Goal: Task Accomplishment & Management: Complete application form

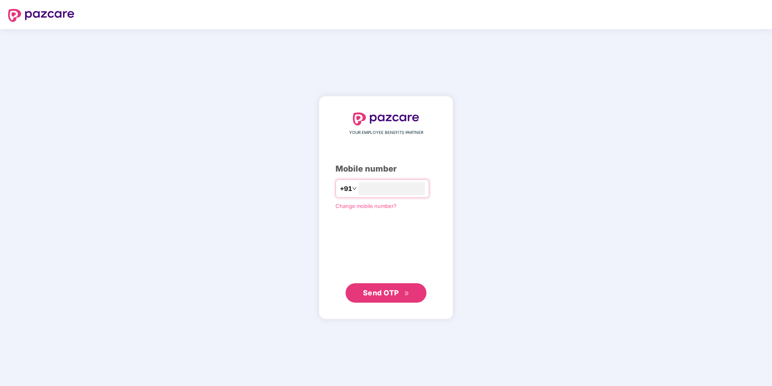
type input "**********"
click at [338, 256] on div "**********" at bounding box center [385, 207] width 101 height 189
click at [375, 296] on span "Send OTP" at bounding box center [381, 292] width 36 height 8
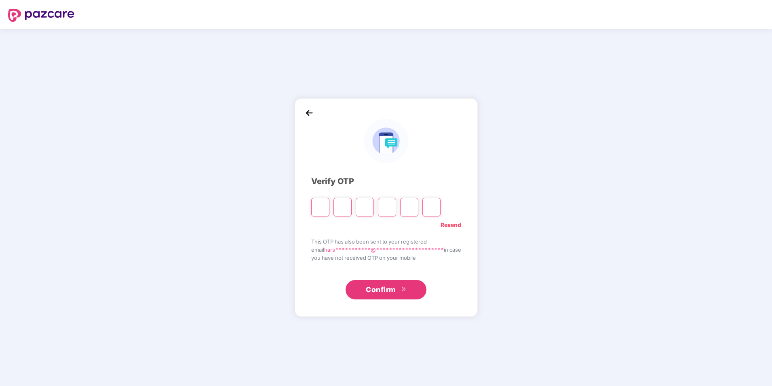
click at [317, 206] on input "Please enter verification code. Digit 1" at bounding box center [320, 207] width 18 height 19
type input "*"
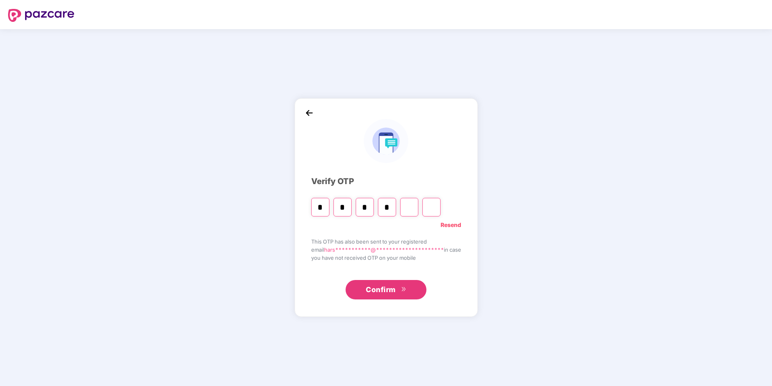
type input "*"
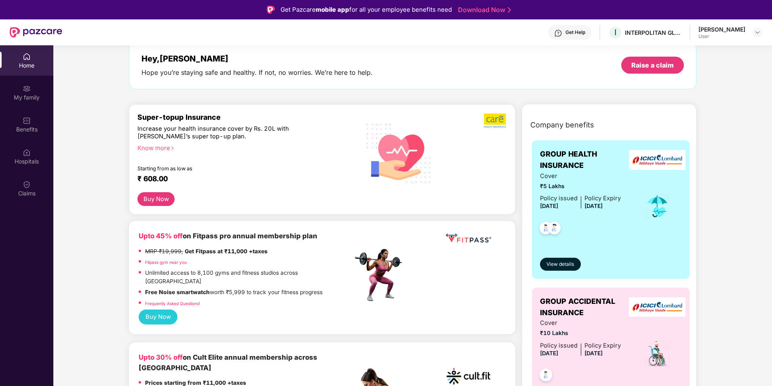
scroll to position [40, 0]
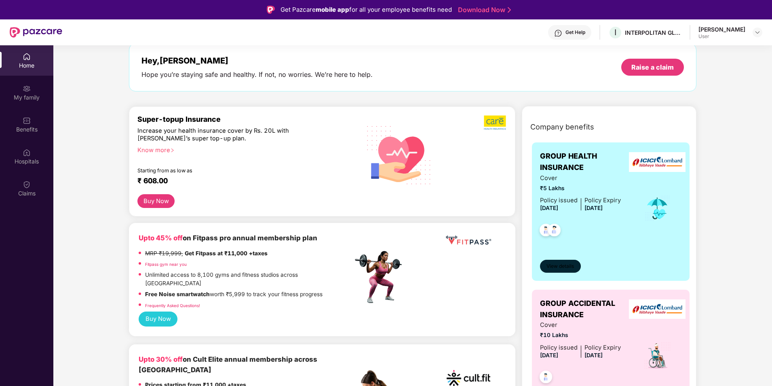
click at [556, 268] on span "View details" at bounding box center [559, 266] width 27 height 8
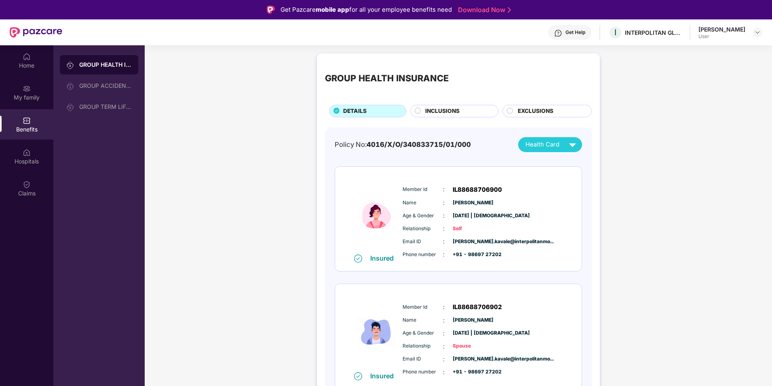
click at [451, 109] on span "INCLUSIONS" at bounding box center [442, 111] width 34 height 9
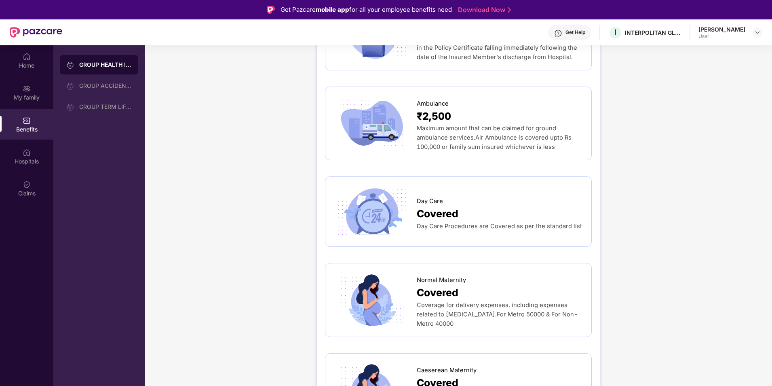
scroll to position [687, 0]
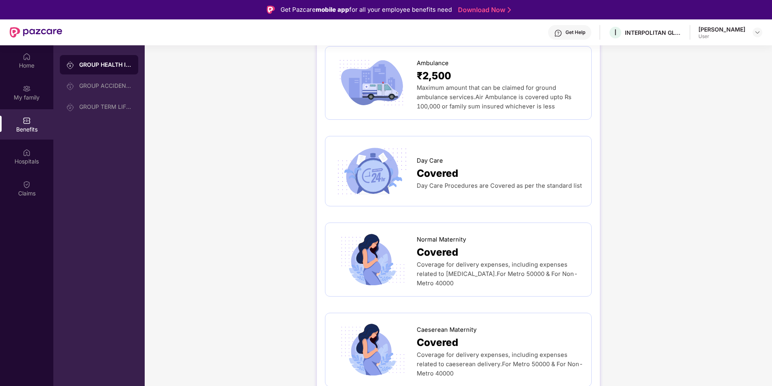
click at [489, 244] on div "Covered" at bounding box center [500, 252] width 167 height 16
click at [464, 261] on span "Coverage for delivery expenses, including expenses related to [MEDICAL_DATA].Fo…" at bounding box center [497, 274] width 161 height 26
click at [440, 261] on span "Coverage for delivery expenses, including expenses related to [MEDICAL_DATA].Fo…" at bounding box center [497, 274] width 161 height 26
click at [453, 261] on span "Coverage for delivery expenses, including expenses related to [MEDICAL_DATA].Fo…" at bounding box center [497, 274] width 161 height 26
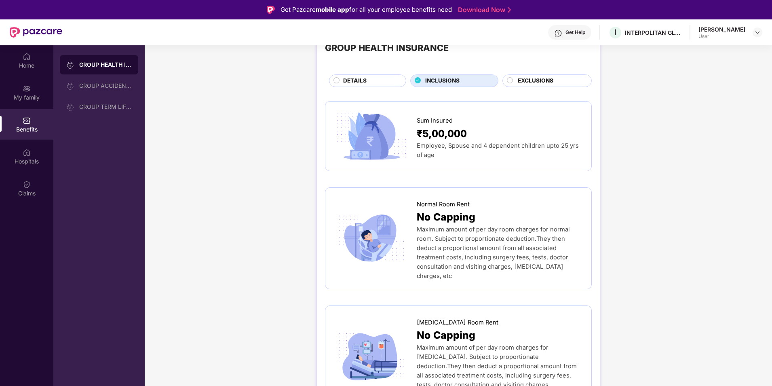
scroll to position [0, 0]
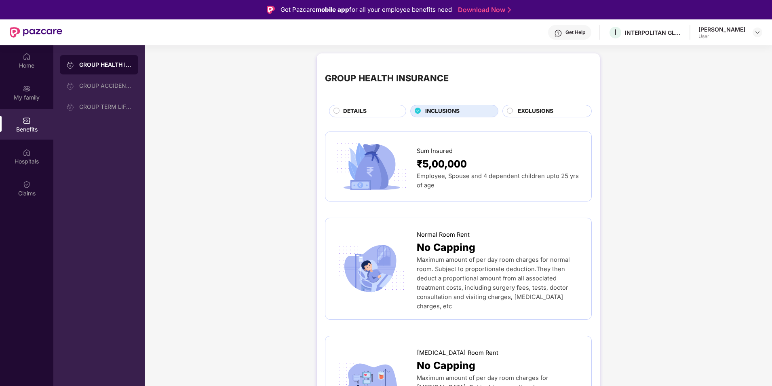
click at [97, 70] on div "GROUP HEALTH INSURANCE" at bounding box center [99, 64] width 78 height 19
click at [526, 111] on span "EXCLUSIONS" at bounding box center [536, 111] width 36 height 9
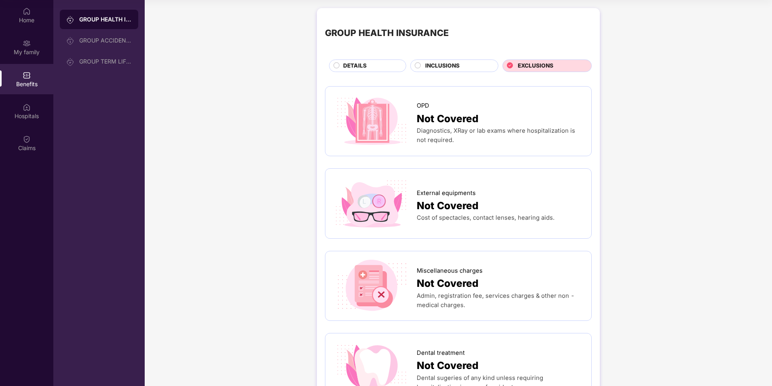
click at [17, 75] on div "Benefits" at bounding box center [26, 79] width 53 height 30
click at [32, 46] on div "My family" at bounding box center [26, 47] width 53 height 30
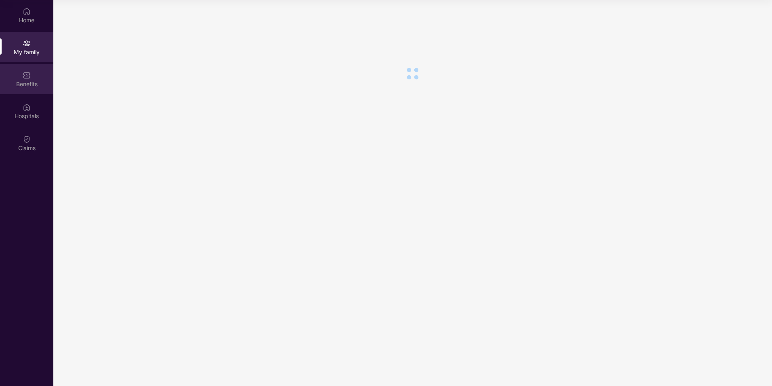
click at [36, 84] on div "Benefits" at bounding box center [26, 84] width 53 height 8
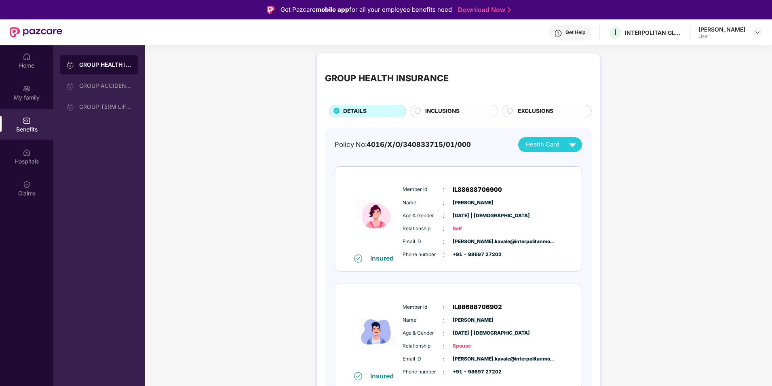
click at [24, 128] on div "Benefits" at bounding box center [26, 129] width 53 height 8
click at [27, 155] on img at bounding box center [27, 152] width 8 height 8
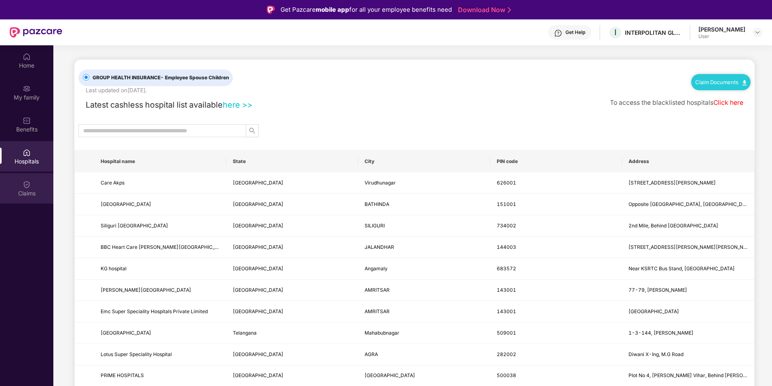
click at [30, 187] on img at bounding box center [27, 184] width 8 height 8
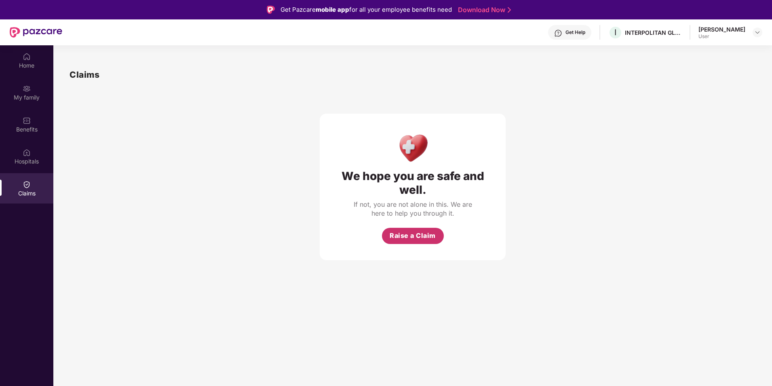
click at [430, 235] on span "Raise a Claim" at bounding box center [413, 235] width 46 height 10
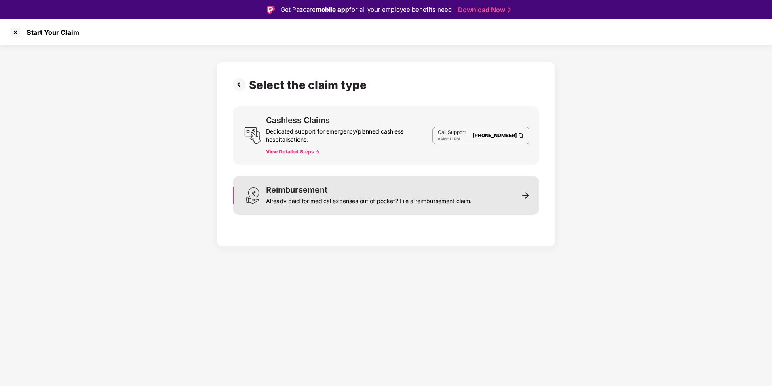
click at [381, 198] on div "Already paid for medical expenses out of pocket? File a reimbursement claim." at bounding box center [369, 199] width 206 height 11
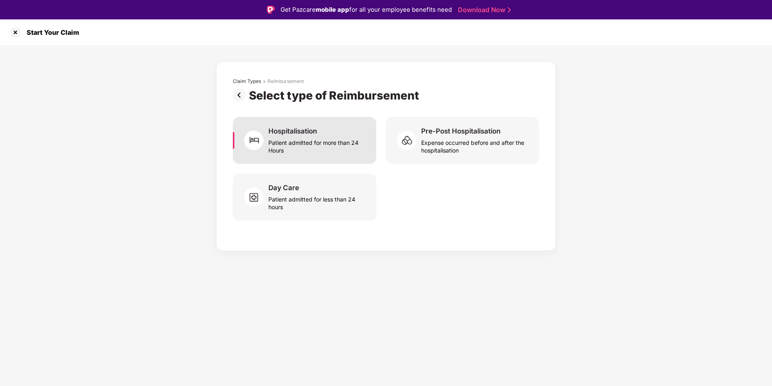
click at [325, 143] on div "Patient admitted for more than 24 Hours" at bounding box center [317, 144] width 98 height 19
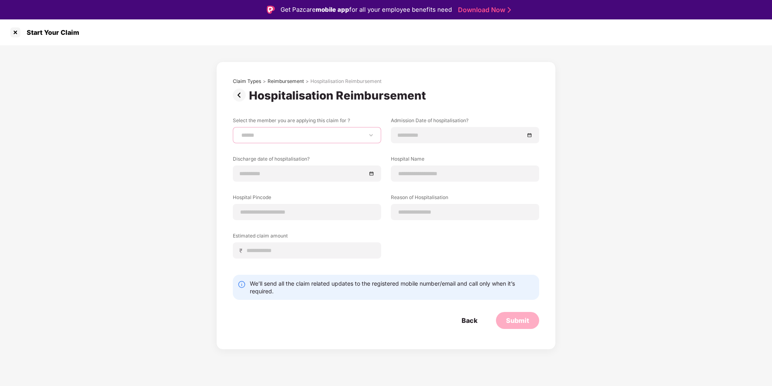
click at [338, 132] on select "**********" at bounding box center [307, 135] width 135 height 6
select select "**********"
click at [240, 132] on select "**********" at bounding box center [307, 135] width 135 height 6
click at [297, 169] on div at bounding box center [307, 173] width 148 height 16
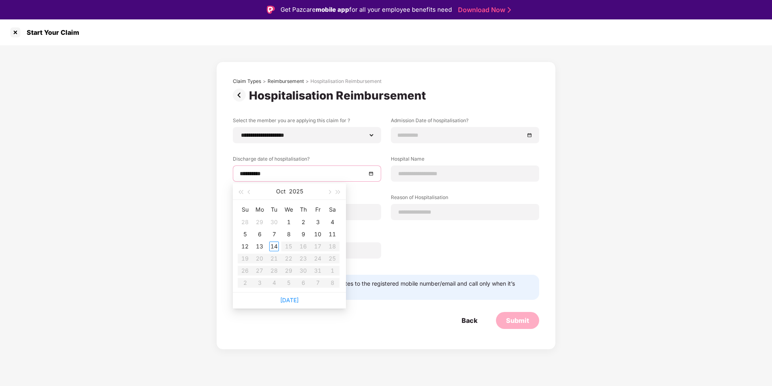
type input "**********"
click at [277, 245] on div "14" at bounding box center [274, 246] width 10 height 10
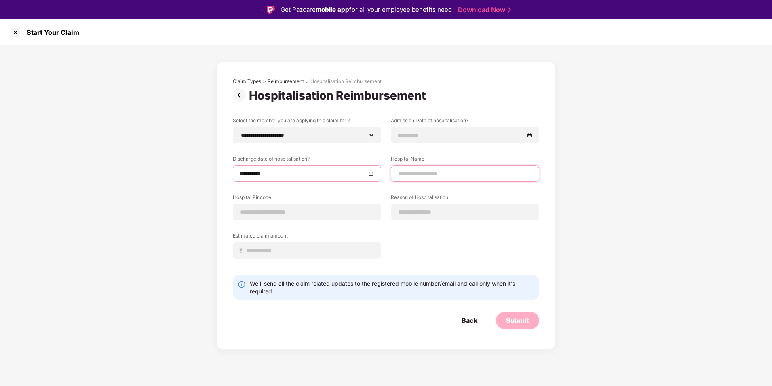
click at [436, 172] on input at bounding box center [465, 173] width 135 height 8
click at [15, 32] on div at bounding box center [15, 32] width 13 height 13
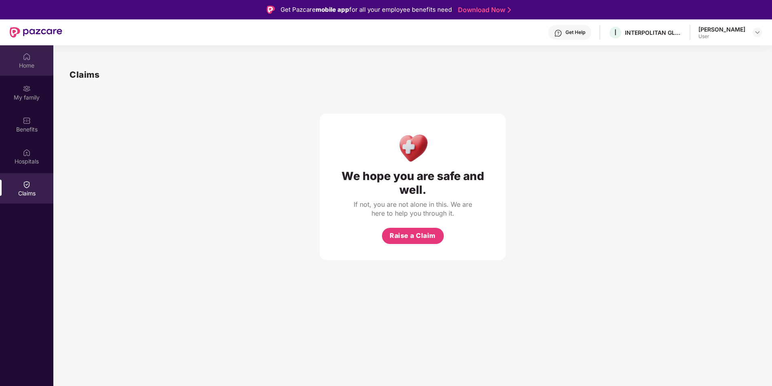
click at [19, 67] on div "Home" at bounding box center [26, 65] width 53 height 8
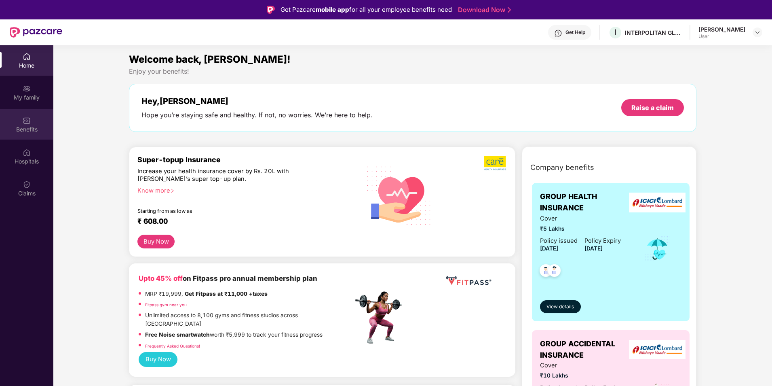
click at [29, 127] on div "Benefits" at bounding box center [26, 129] width 53 height 8
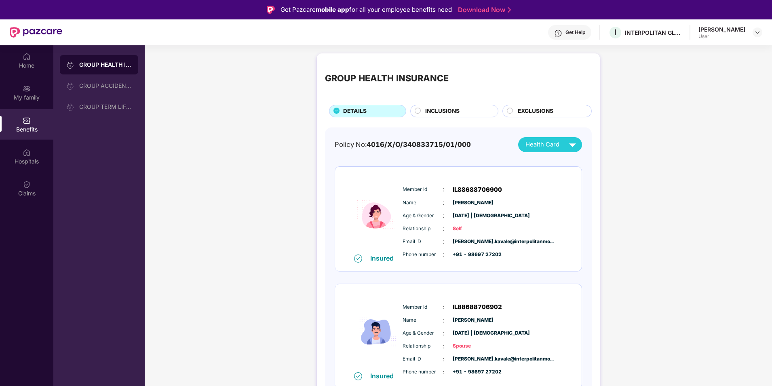
click at [460, 106] on div "INCLUSIONS" at bounding box center [454, 111] width 88 height 13
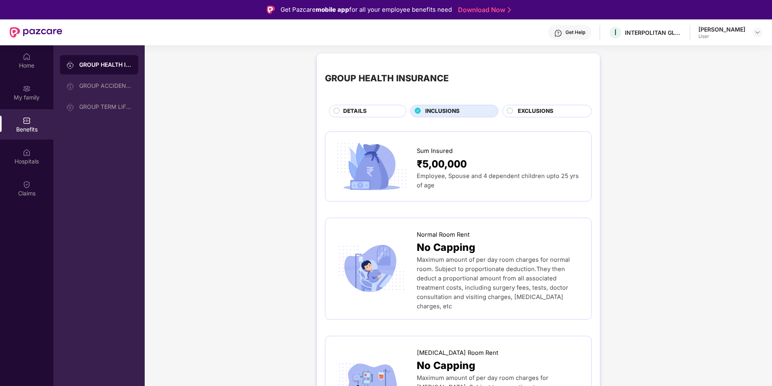
click at [476, 272] on span "Maximum amount of per day room charges for normal room. Subject to proportionat…" at bounding box center [493, 283] width 153 height 54
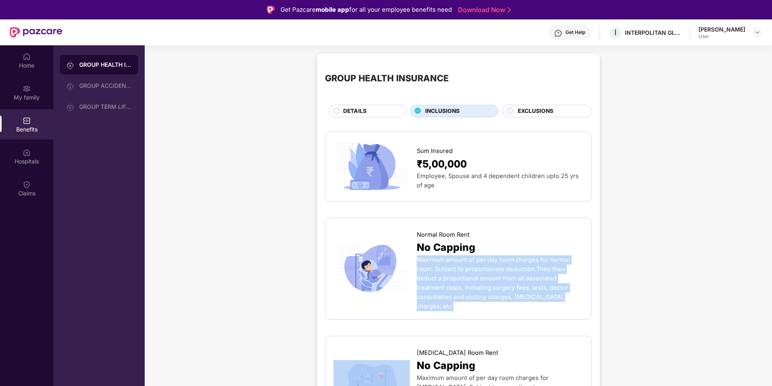
click at [476, 272] on span "Maximum amount of per day room charges for normal room. Subject to proportionat…" at bounding box center [493, 283] width 153 height 54
drag, startPoint x: 476, startPoint y: 272, endPoint x: 476, endPoint y: 298, distance: 26.3
click at [476, 298] on span "Maximum amount of per day room charges for normal room. Subject to proportionat…" at bounding box center [493, 283] width 153 height 54
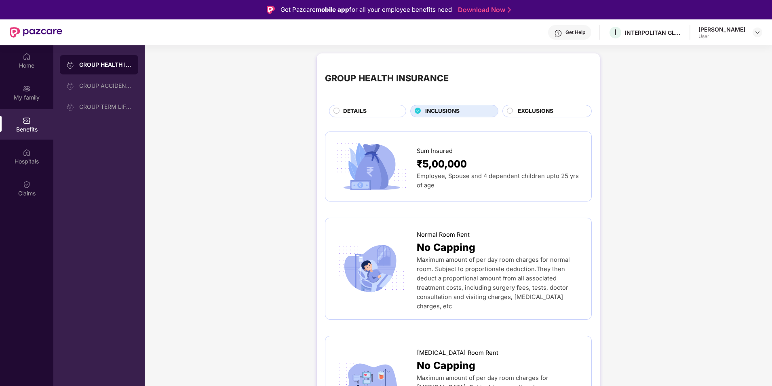
click at [455, 269] on span "Maximum amount of per day room charges for normal room. Subject to proportionat…" at bounding box center [493, 283] width 153 height 54
click at [91, 68] on div "GROUP HEALTH INSURANCE" at bounding box center [105, 65] width 53 height 8
click at [22, 128] on div "Benefits" at bounding box center [26, 129] width 53 height 8
click at [27, 65] on div "Home" at bounding box center [26, 65] width 53 height 8
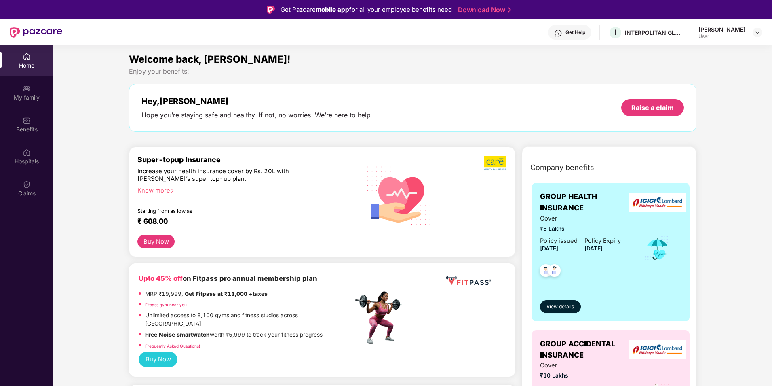
click at [634, 263] on div "Cover ₹5 Lakhs Policy issued [DATE] Policy Expiry [DATE]" at bounding box center [611, 249] width 142 height 70
click at [750, 30] on div "[PERSON_NAME] User" at bounding box center [730, 32] width 64 height 14
click at [762, 30] on header "Get Help I INTERPOLITAN GLOBAL PRIVATE LIMITED [PERSON_NAME] User" at bounding box center [386, 32] width 772 height 26
click at [759, 32] on img at bounding box center [757, 32] width 6 height 6
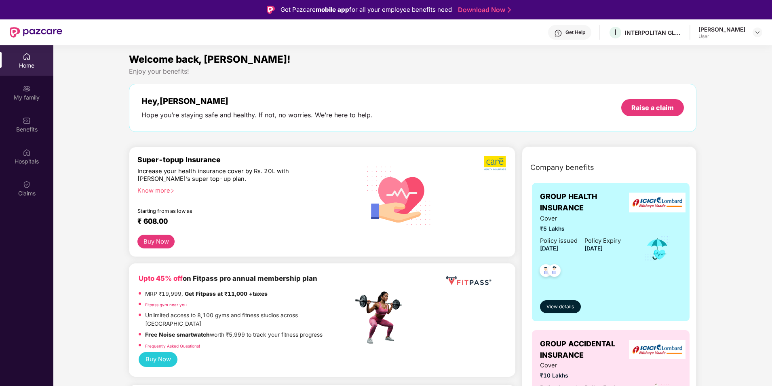
click at [594, 259] on div at bounding box center [580, 269] width 81 height 30
click at [559, 312] on button "View details" at bounding box center [560, 306] width 41 height 13
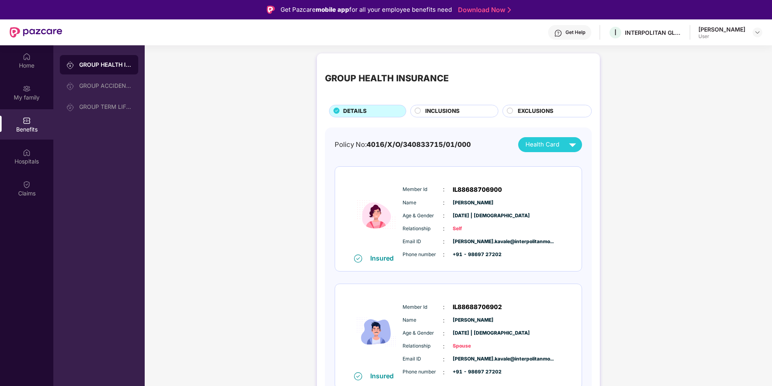
click at [550, 150] on div "Health Card" at bounding box center [552, 144] width 54 height 14
click at [555, 147] on span "Health Card" at bounding box center [542, 144] width 34 height 9
click at [568, 164] on img at bounding box center [565, 163] width 6 height 6
drag, startPoint x: 489, startPoint y: 78, endPoint x: 655, endPoint y: 207, distance: 209.9
click at [654, 204] on div "GROUP HEALTH INSURANCE DETAILS INCLUSIONS EXCLUSIONS Policy No: 4016/X/O/340833…" at bounding box center [458, 244] width 627 height 390
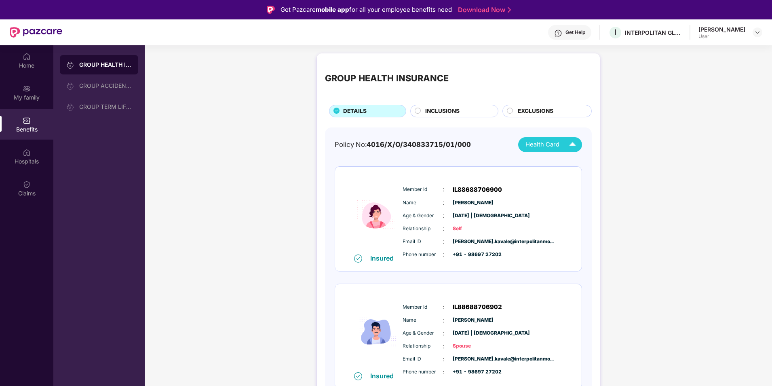
scroll to position [8, 0]
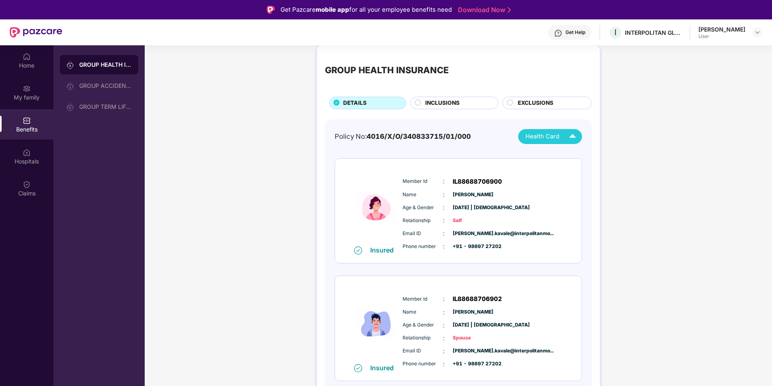
click at [429, 104] on span "INCLUSIONS" at bounding box center [442, 103] width 34 height 9
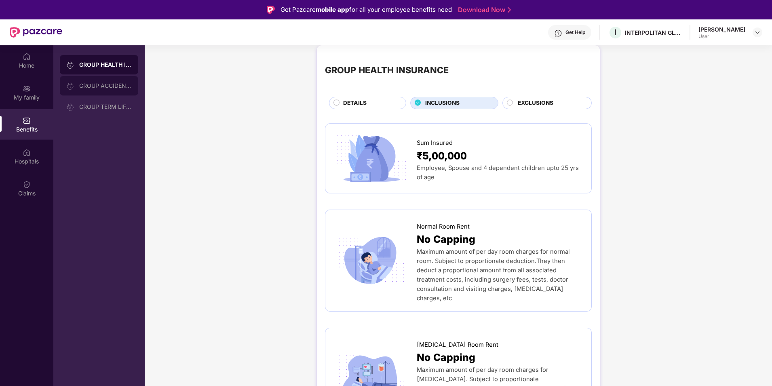
click at [110, 88] on div "GROUP ACCIDENTAL INSURANCE" at bounding box center [105, 85] width 53 height 6
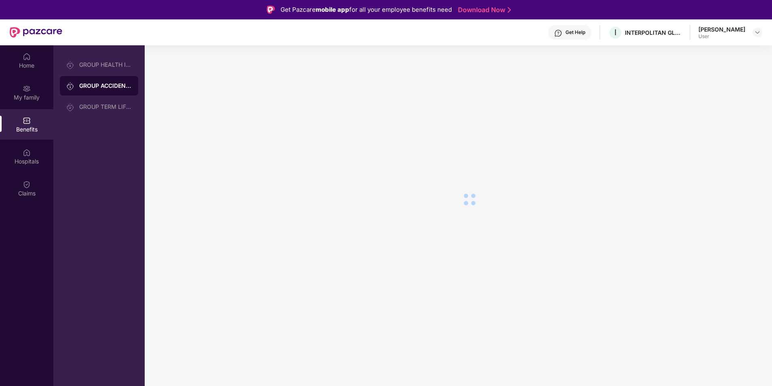
scroll to position [0, 0]
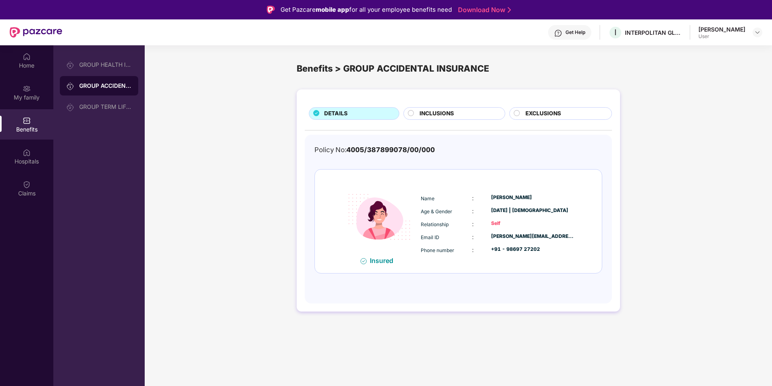
click at [441, 113] on span "INCLUSIONS" at bounding box center [436, 113] width 34 height 9
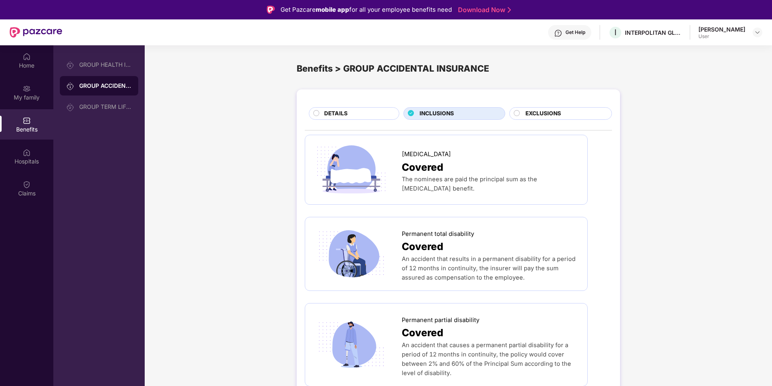
click at [375, 114] on div "DETAILS" at bounding box center [357, 114] width 75 height 10
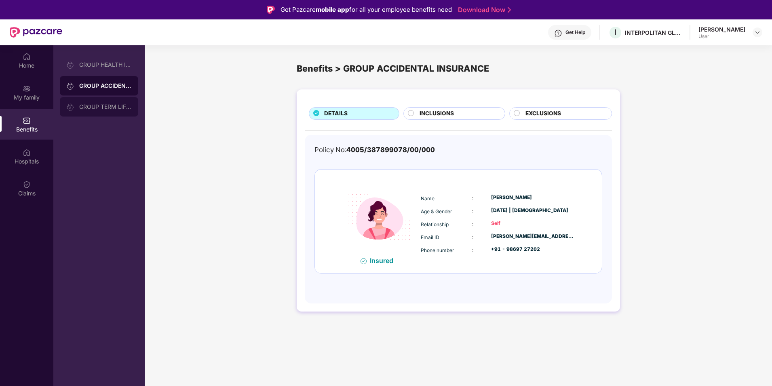
click at [104, 112] on div "GROUP TERM LIFE INSURANCE" at bounding box center [99, 106] width 78 height 19
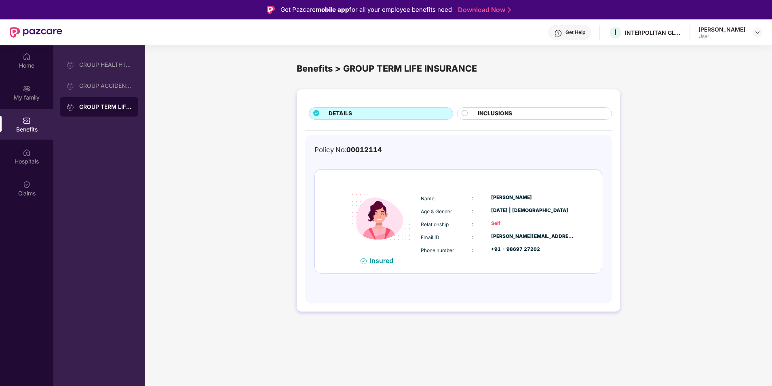
click at [510, 115] on span "INCLUSIONS" at bounding box center [495, 113] width 34 height 9
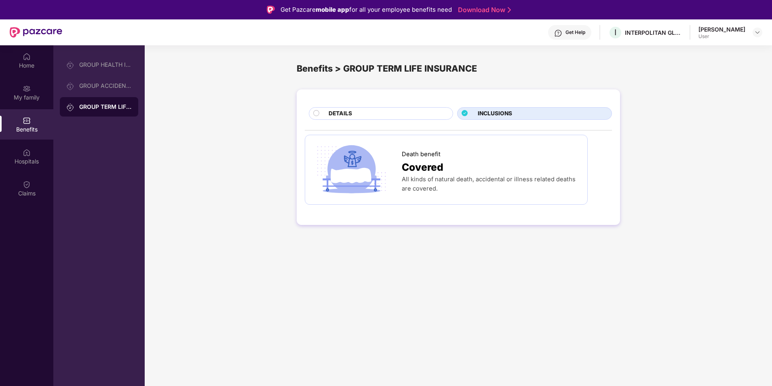
click at [405, 115] on div "DETAILS" at bounding box center [387, 114] width 124 height 10
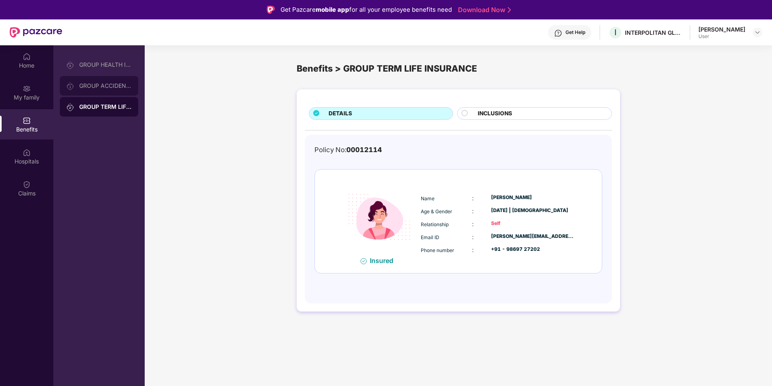
click at [100, 95] on div "GROUP ACCIDENTAL INSURANCE" at bounding box center [99, 85] width 78 height 19
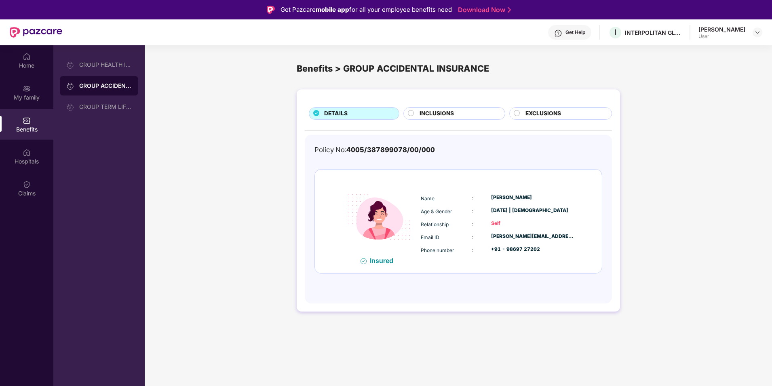
click at [577, 34] on div "Get Help" at bounding box center [575, 32] width 20 height 6
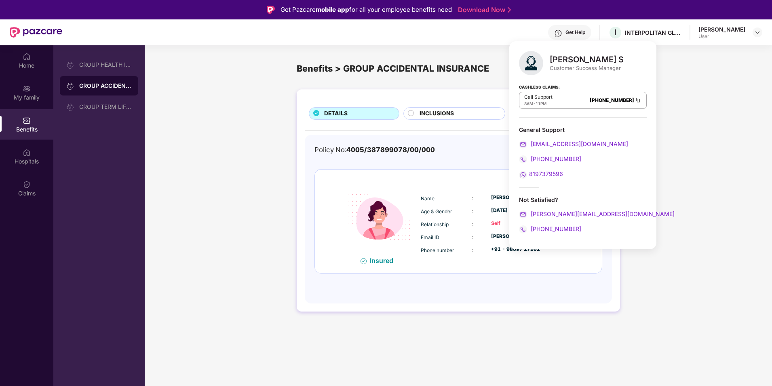
click at [205, 216] on div "DETAILS INCLUSIONS EXCLUSIONS Policy No: 4005/387899078/00/000 Insured Name : […" at bounding box center [458, 204] width 627 height 238
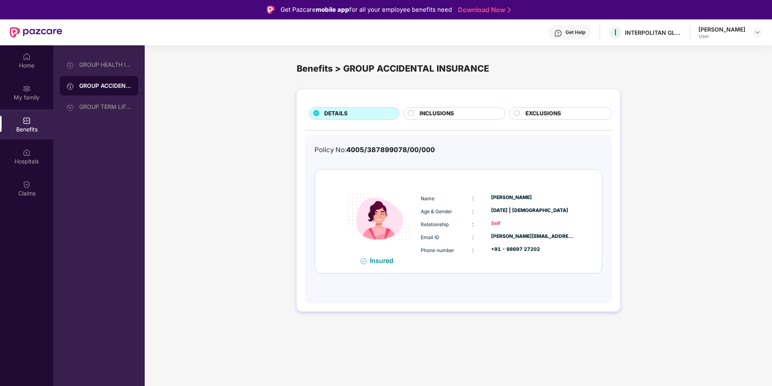
click at [683, 200] on div "DETAILS INCLUSIONS EXCLUSIONS Policy No: 4005/387899078/00/000 Insured Name : […" at bounding box center [458, 204] width 627 height 238
click at [36, 64] on div "Home" at bounding box center [26, 65] width 53 height 8
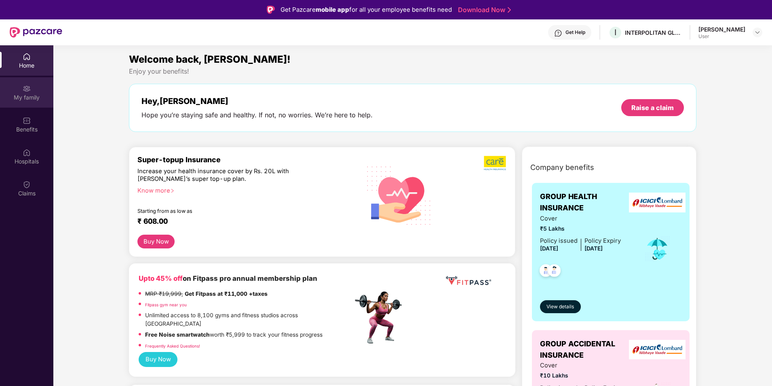
click at [27, 96] on div "My family" at bounding box center [26, 97] width 53 height 8
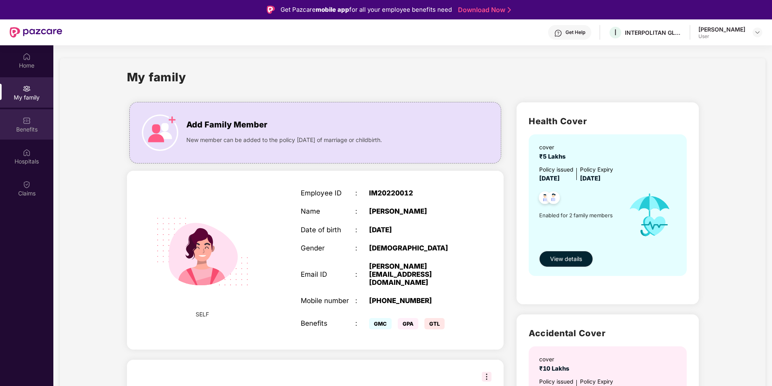
click at [26, 122] on img at bounding box center [27, 120] width 8 height 8
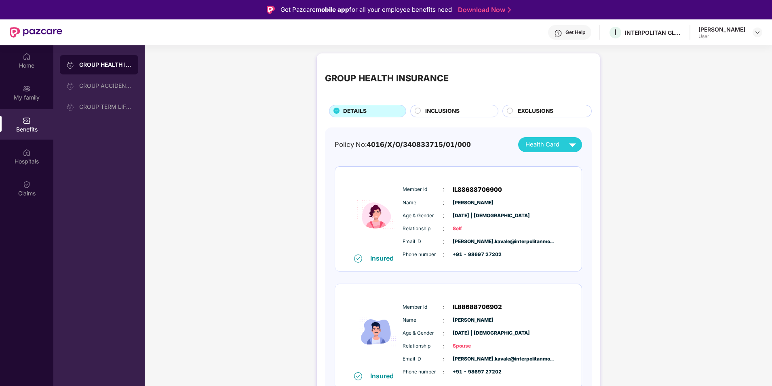
click at [446, 110] on span "INCLUSIONS" at bounding box center [442, 111] width 34 height 9
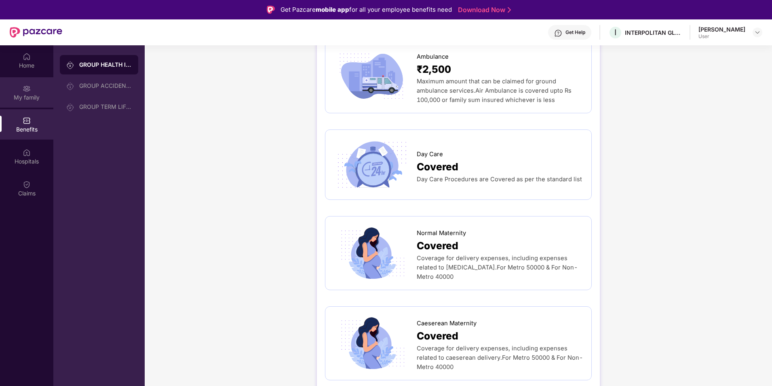
scroll to position [606, 0]
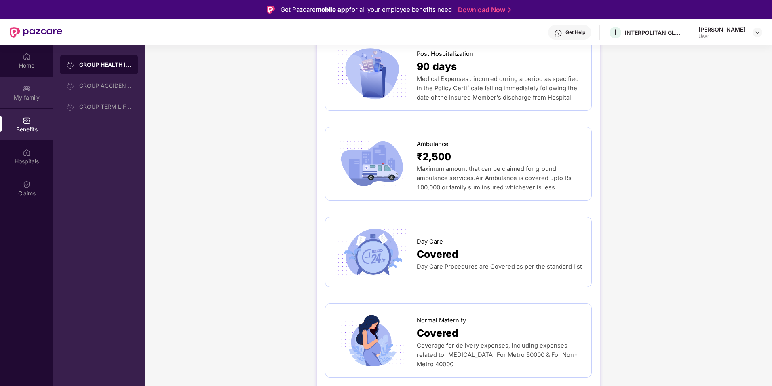
click at [38, 93] on div "My family" at bounding box center [26, 97] width 53 height 8
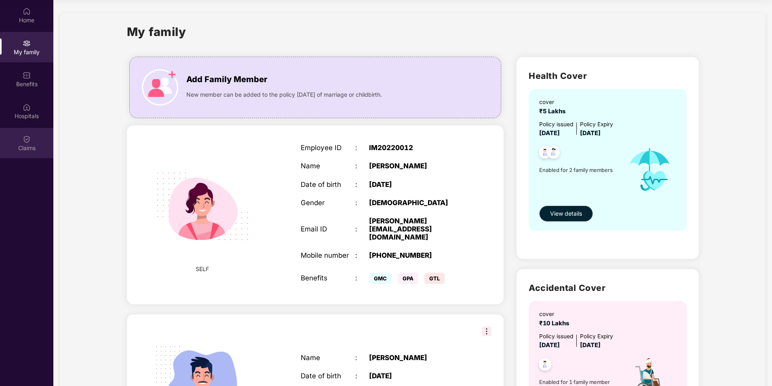
scroll to position [0, 0]
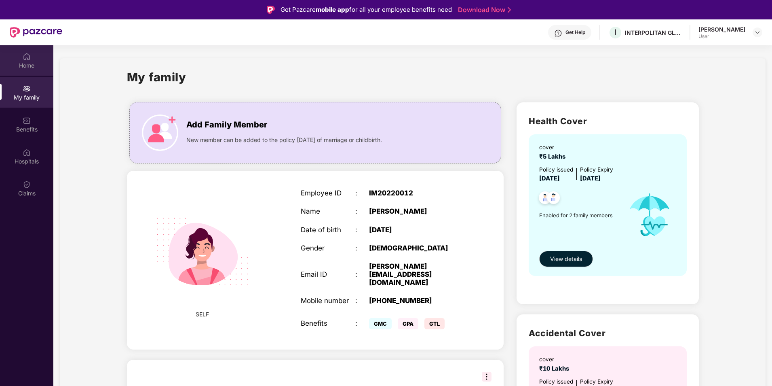
click at [24, 67] on div "Home" at bounding box center [26, 65] width 53 height 8
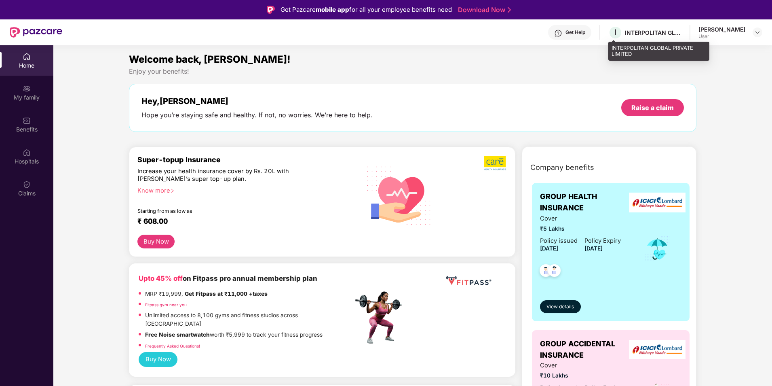
click at [638, 32] on div "INTERPOLITAN GLOBAL PRIVATE LIMITED" at bounding box center [653, 33] width 57 height 8
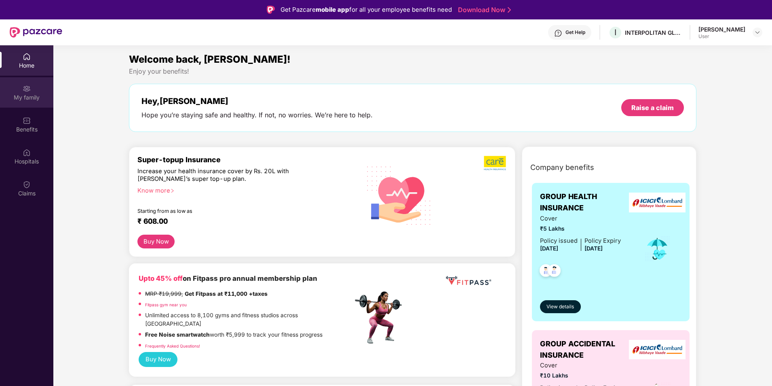
click at [28, 93] on div "My family" at bounding box center [26, 97] width 53 height 8
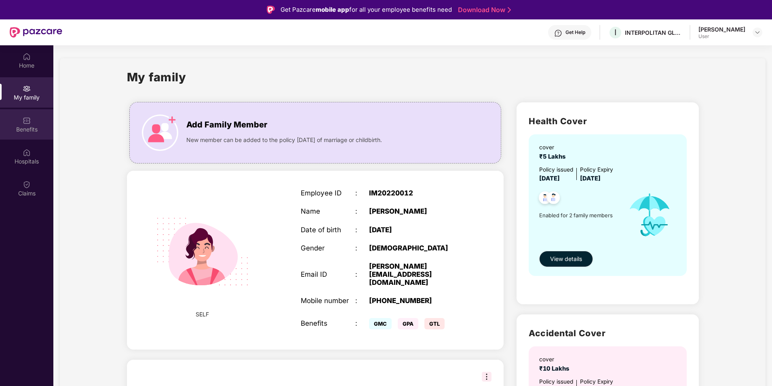
click at [27, 126] on div "Benefits" at bounding box center [26, 129] width 53 height 8
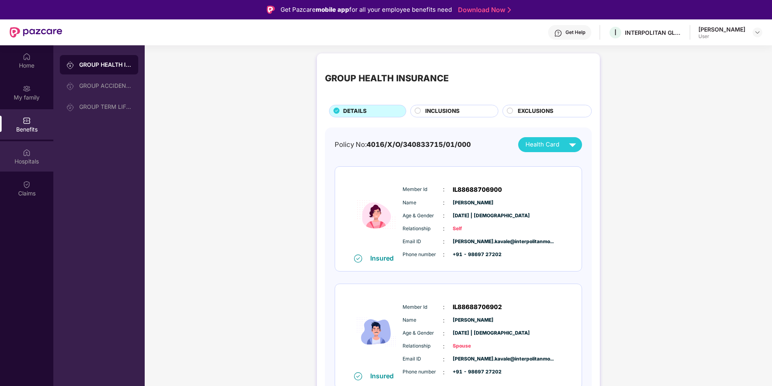
click at [26, 154] on img at bounding box center [27, 152] width 8 height 8
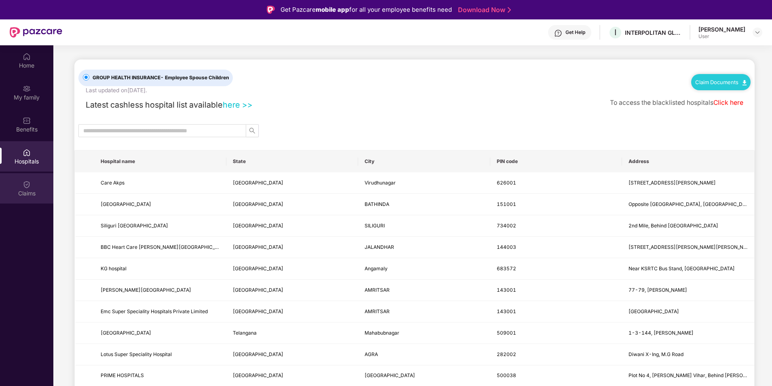
click at [26, 191] on div "Claims" at bounding box center [26, 193] width 53 height 8
